Goal: Find specific page/section: Find specific page/section

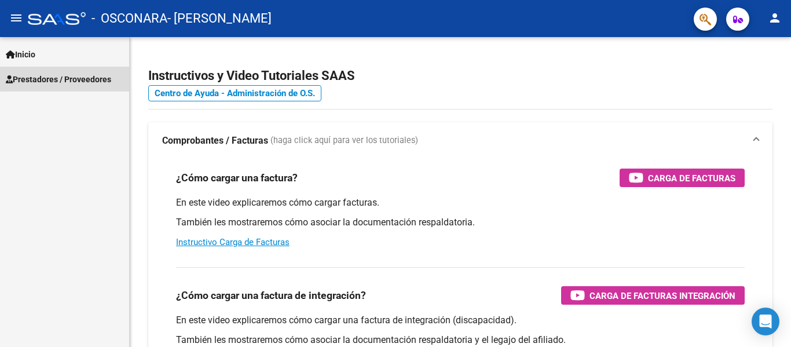
click at [100, 75] on span "Prestadores / Proveedores" at bounding box center [58, 79] width 105 height 13
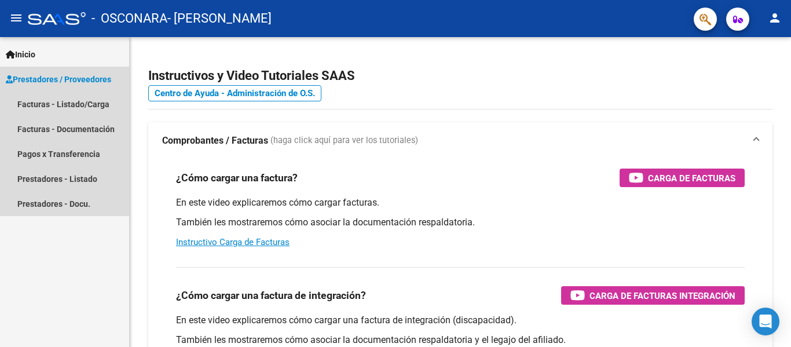
click at [106, 79] on span "Prestadores / Proveedores" at bounding box center [58, 79] width 105 height 13
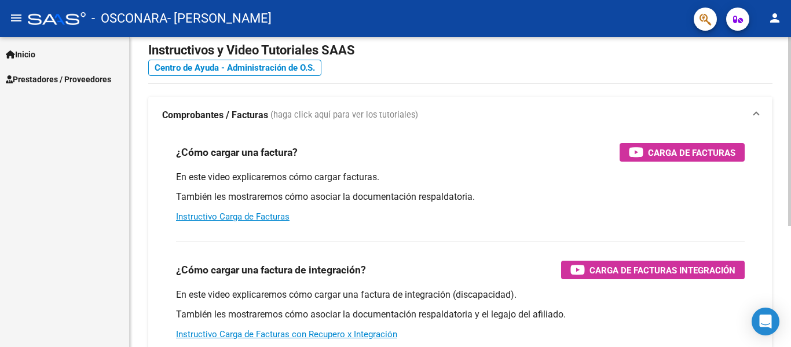
scroll to position [13, 0]
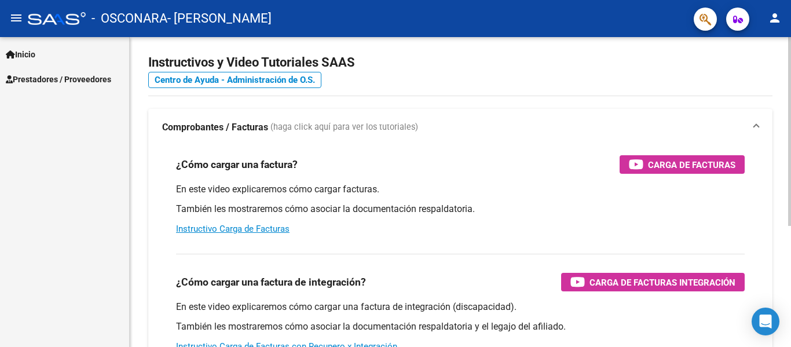
click at [791, 89] on div at bounding box center [790, 139] width 3 height 189
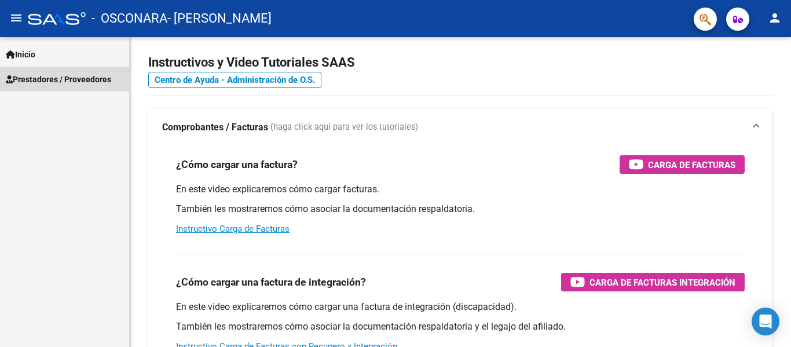
click at [83, 70] on link "Prestadores / Proveedores" at bounding box center [64, 79] width 129 height 25
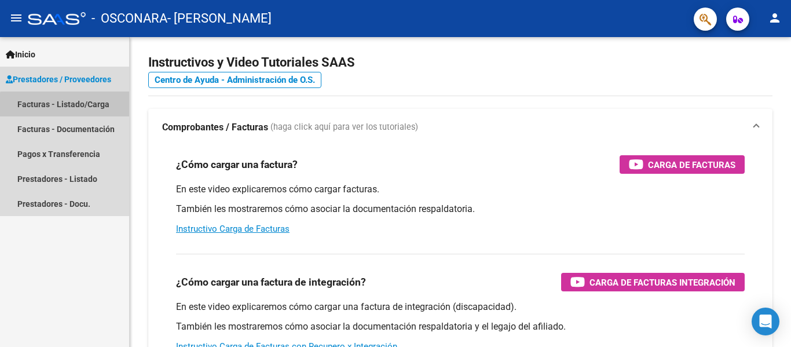
click at [83, 107] on link "Facturas - Listado/Carga" at bounding box center [64, 104] width 129 height 25
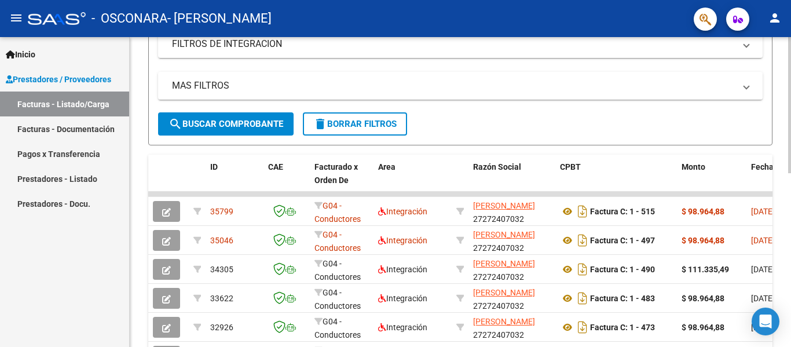
scroll to position [247, 0]
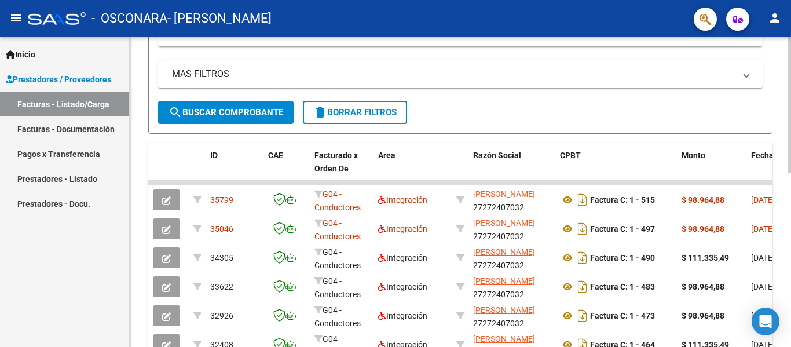
click at [791, 274] on div at bounding box center [790, 216] width 3 height 136
drag, startPoint x: 787, startPoint y: 262, endPoint x: 791, endPoint y: 291, distance: 29.8
click at [791, 291] on div "Video tutorial PRESTADORES -> Listado de CPBTs Emitidos por Prestadores / Prove…" at bounding box center [462, 138] width 665 height 697
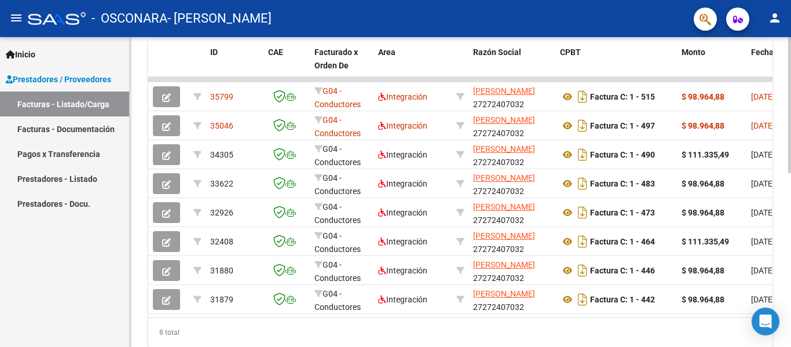
scroll to position [345, 0]
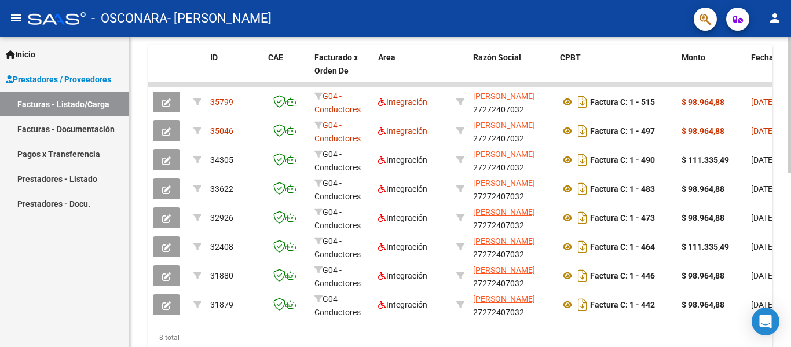
click at [791, 320] on div at bounding box center [790, 260] width 3 height 136
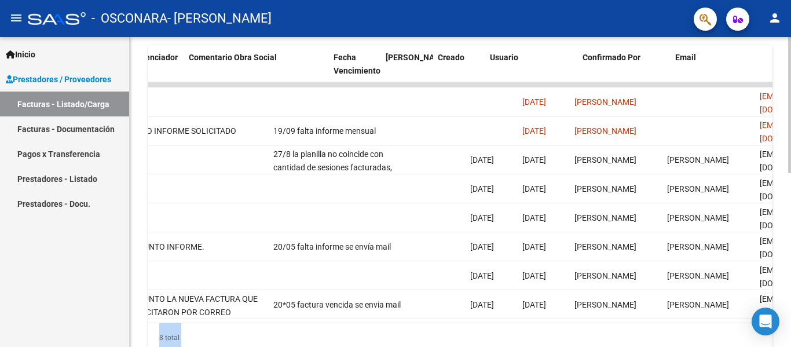
scroll to position [0, 1818]
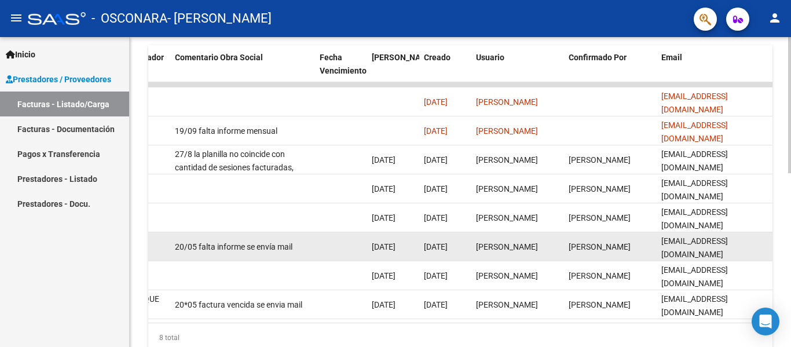
click at [568, 245] on datatable-body-cell "[PERSON_NAME]" at bounding box center [610, 246] width 93 height 28
